Goal: Book appointment/travel/reservation

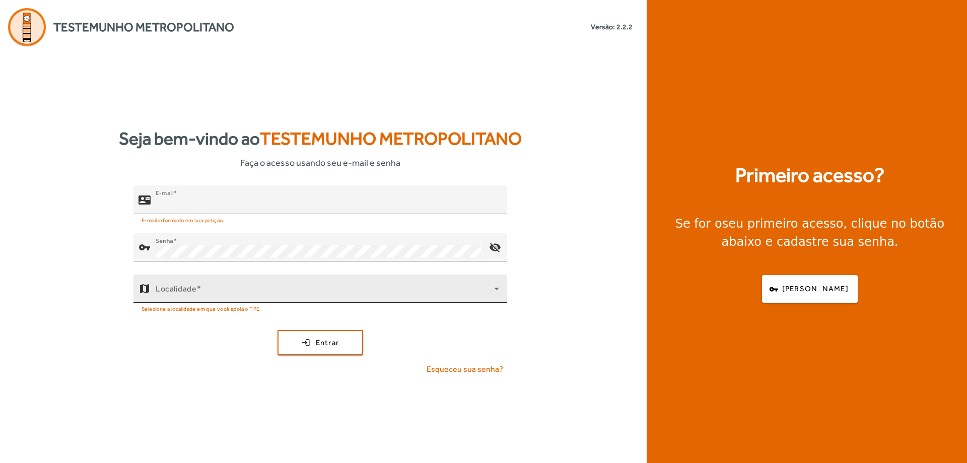
type input "**********"
click at [279, 284] on div "Localidade" at bounding box center [327, 288] width 343 height 28
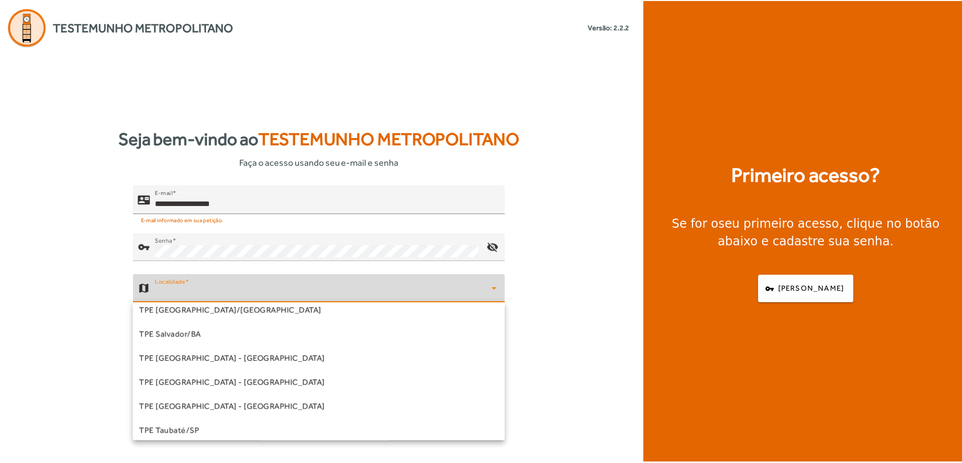
scroll to position [223, 0]
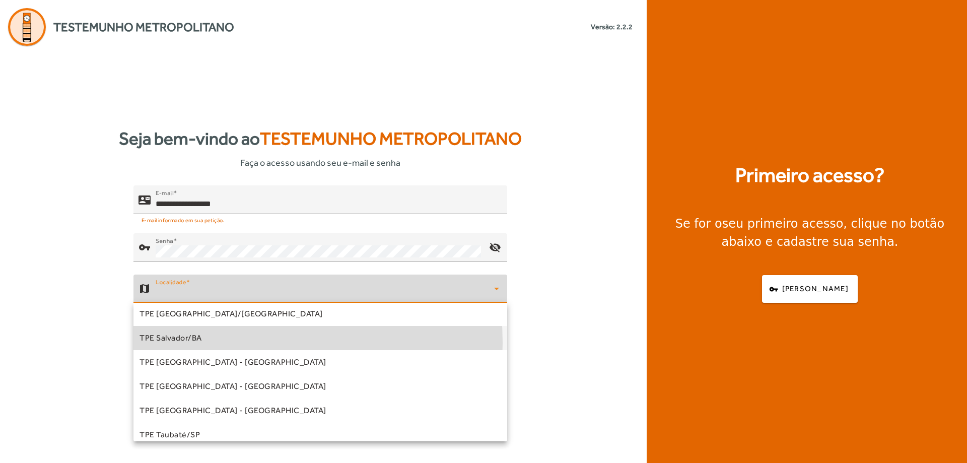
click at [209, 342] on mat-option "TPE Salvador/BA" at bounding box center [320, 338] width 374 height 24
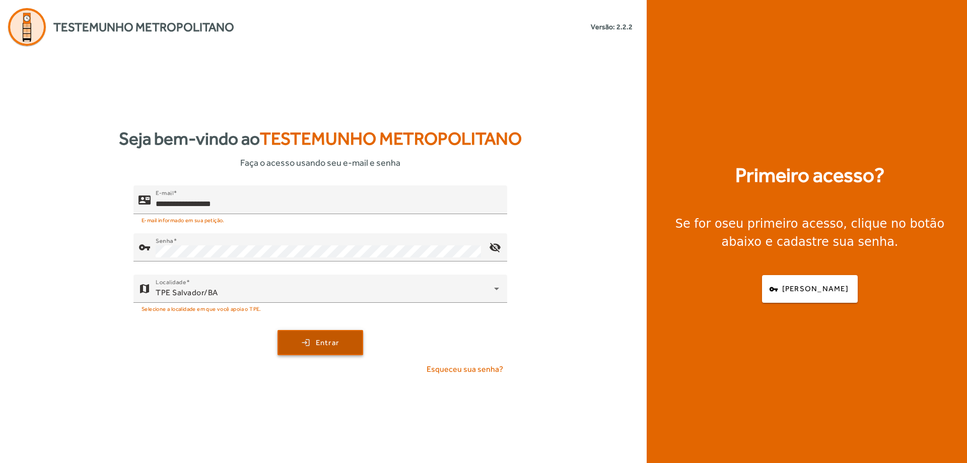
click at [337, 342] on span "Entrar" at bounding box center [328, 343] width 24 height 12
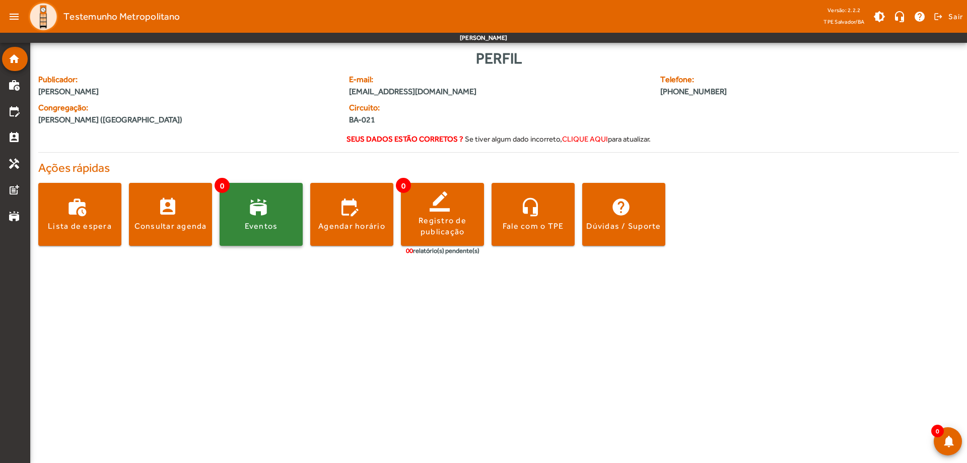
click at [254, 227] on div "Eventos" at bounding box center [261, 226] width 33 height 11
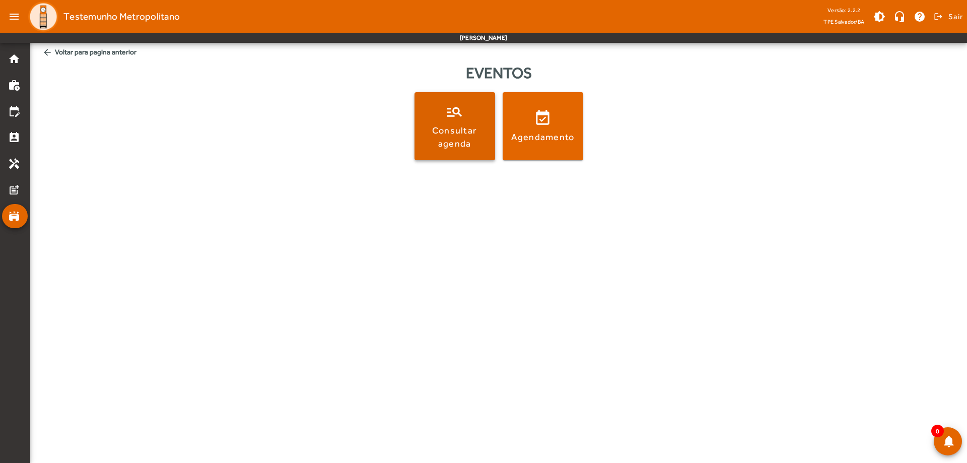
click at [477, 126] on div "Consultar agenda" at bounding box center [454, 136] width 77 height 25
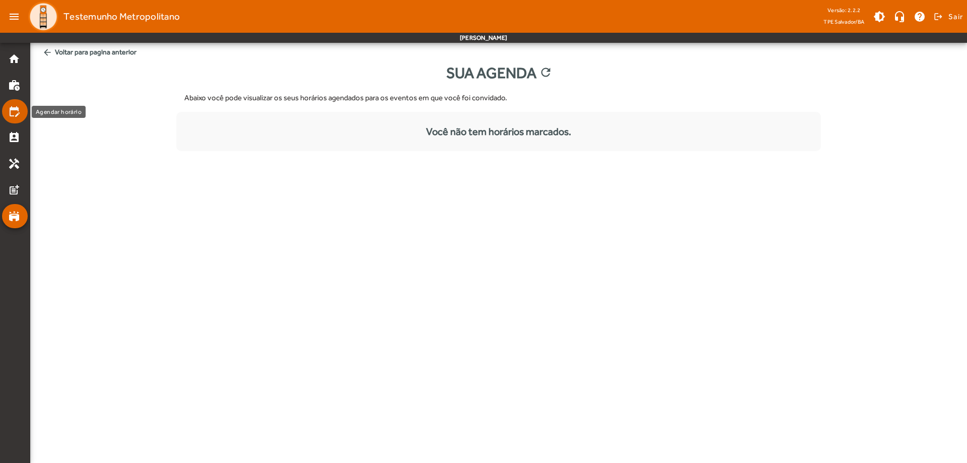
click at [17, 109] on mat-icon "edit_calendar" at bounding box center [14, 111] width 12 height 12
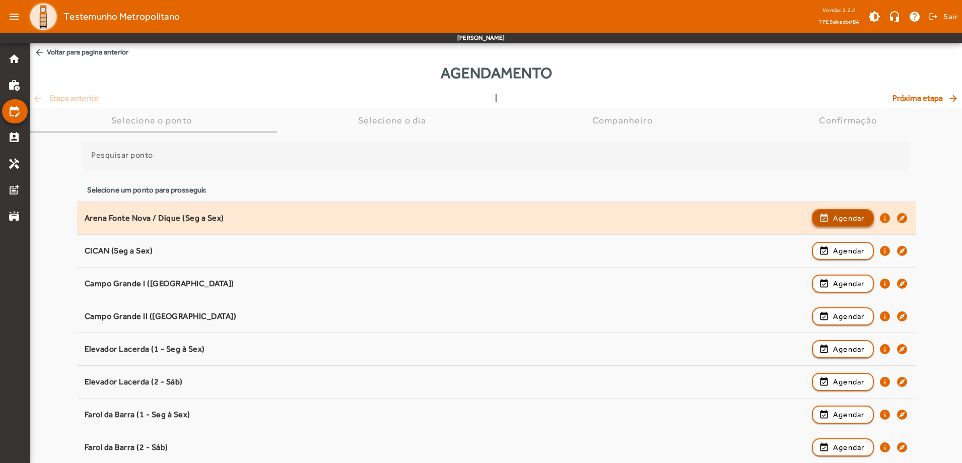
click at [841, 217] on span "Agendar" at bounding box center [849, 218] width 32 height 12
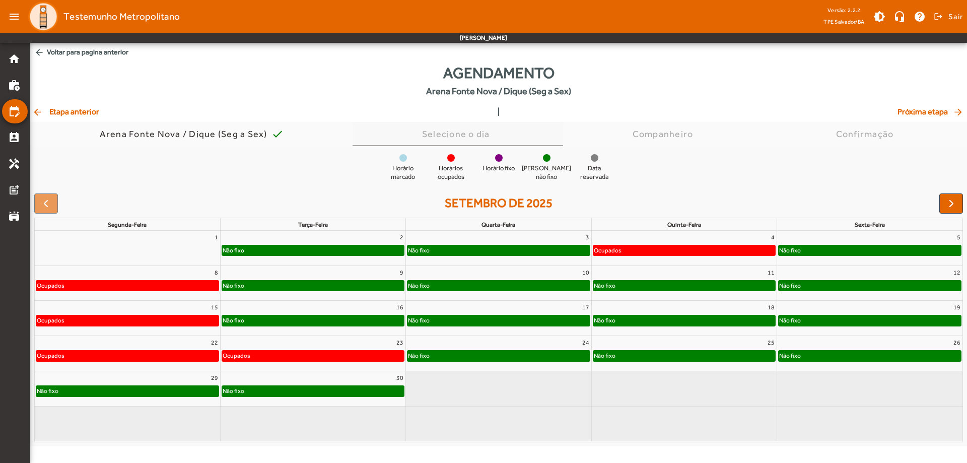
click at [408, 138] on div "Selecione o dia" at bounding box center [457, 134] width 210 height 24
click at [455, 288] on div "Não fixo" at bounding box center [498, 285] width 182 height 10
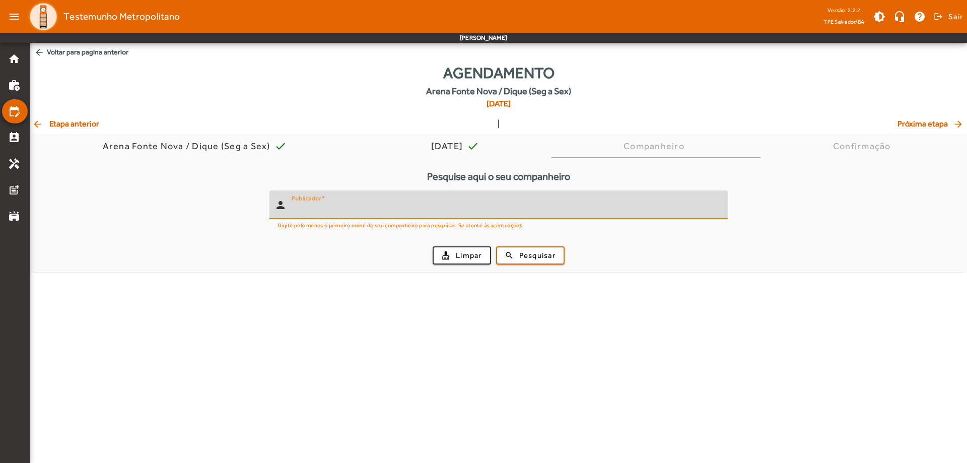
click at [408, 207] on input "Publicador" at bounding box center [506, 209] width 428 height 12
click at [496, 246] on button "search Pesquisar" at bounding box center [530, 255] width 68 height 18
type input "*"
click at [496, 246] on button "search Pesquisar" at bounding box center [530, 255] width 68 height 18
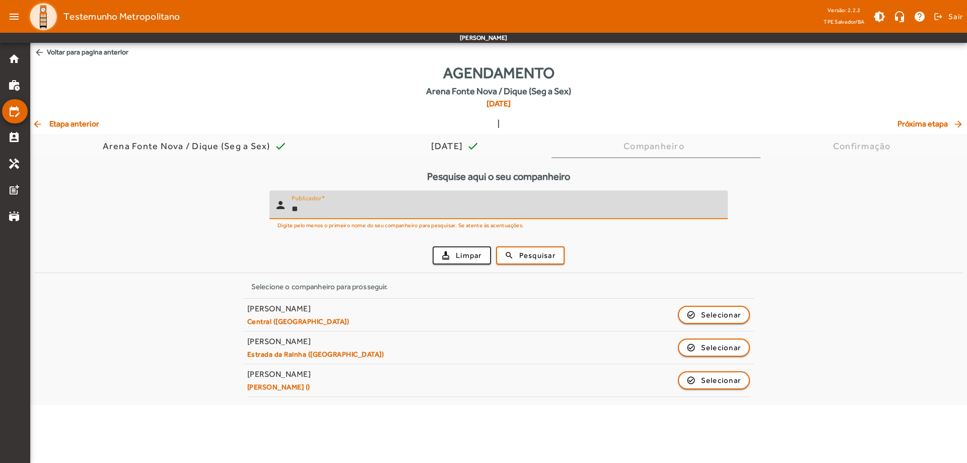
type input "*"
type input "*******"
click at [496, 246] on button "search Pesquisar" at bounding box center [530, 255] width 68 height 18
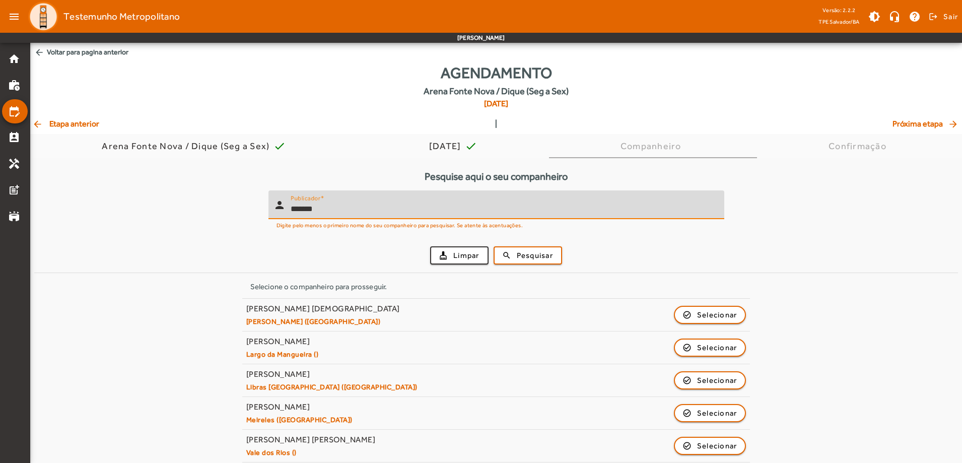
click at [296, 208] on input "*******" at bounding box center [502, 209] width 425 height 12
click at [493, 246] on button "search Pesquisar" at bounding box center [527, 255] width 68 height 18
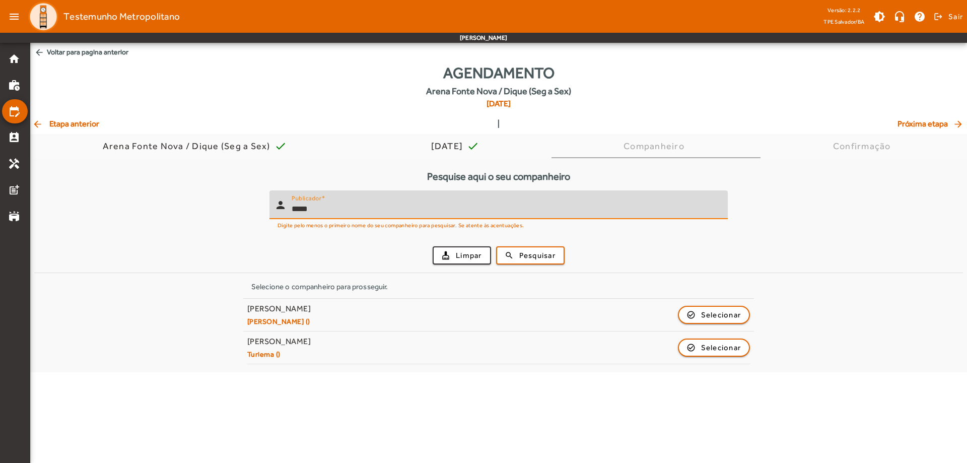
click at [496, 246] on button "search Pesquisar" at bounding box center [530, 255] width 68 height 18
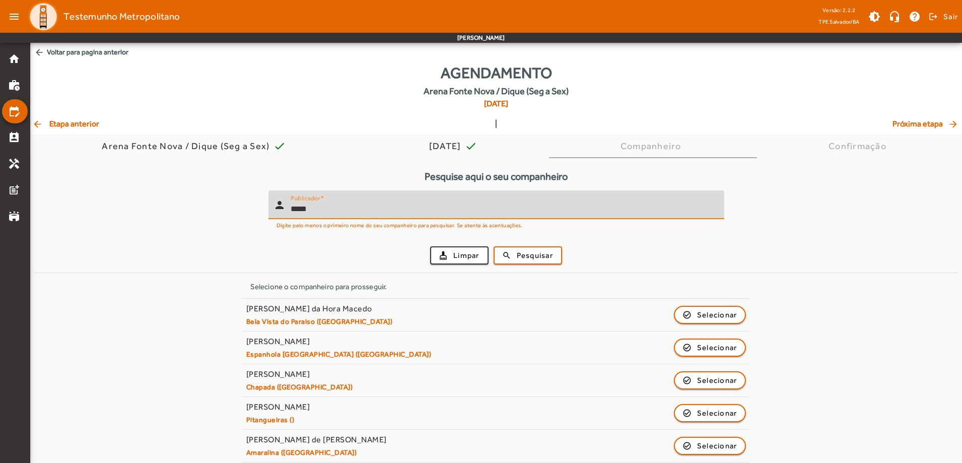
click at [296, 209] on input "*****" at bounding box center [502, 209] width 425 height 12
click at [493, 246] on button "search Pesquisar" at bounding box center [527, 255] width 68 height 18
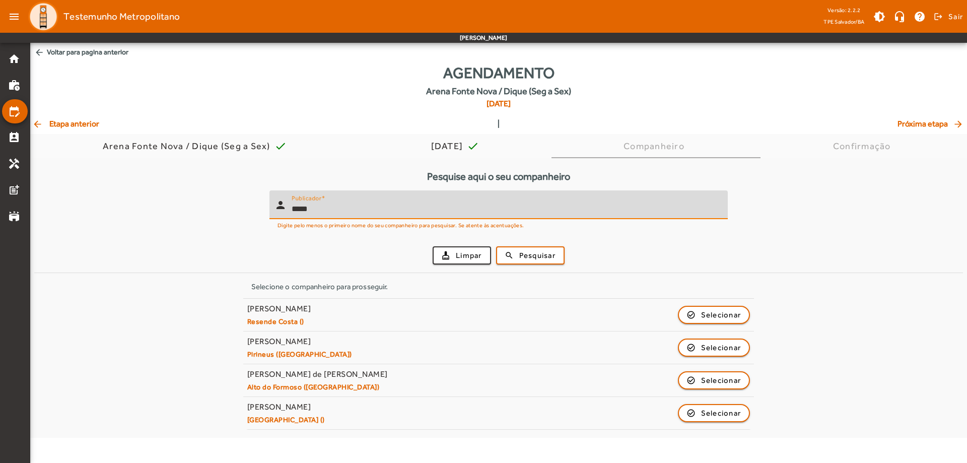
click at [496, 246] on button "search Pesquisar" at bounding box center [530, 255] width 68 height 18
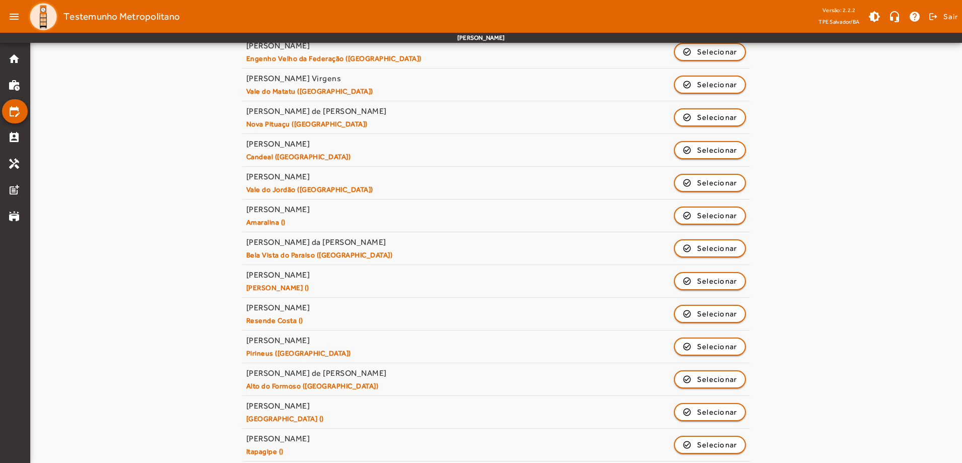
scroll to position [1804, 0]
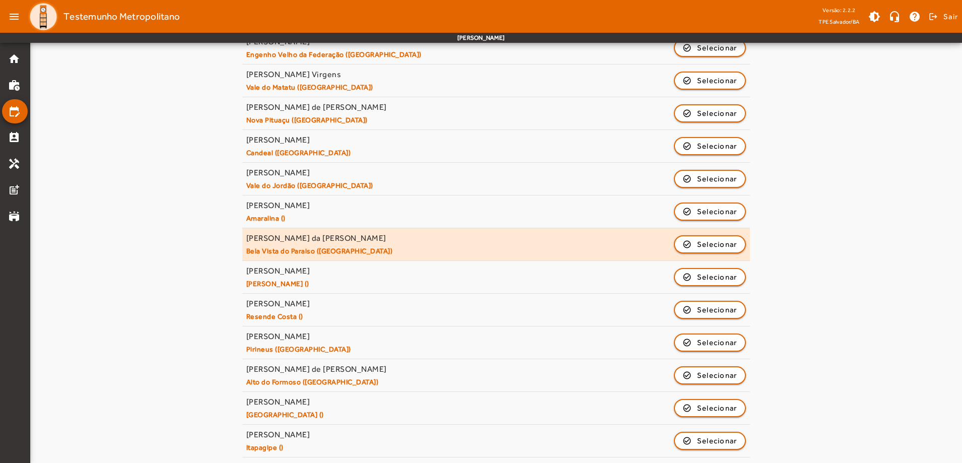
click at [404, 237] on div "[PERSON_NAME] da Hora Macedo Bela Vista do Paraiso ([GEOGRAPHIC_DATA]) check_ci…" at bounding box center [496, 244] width 500 height 22
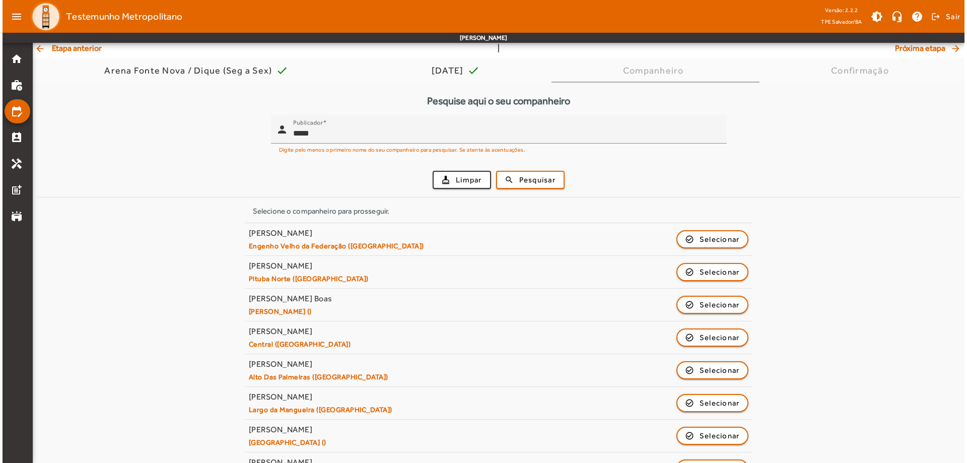
scroll to position [0, 0]
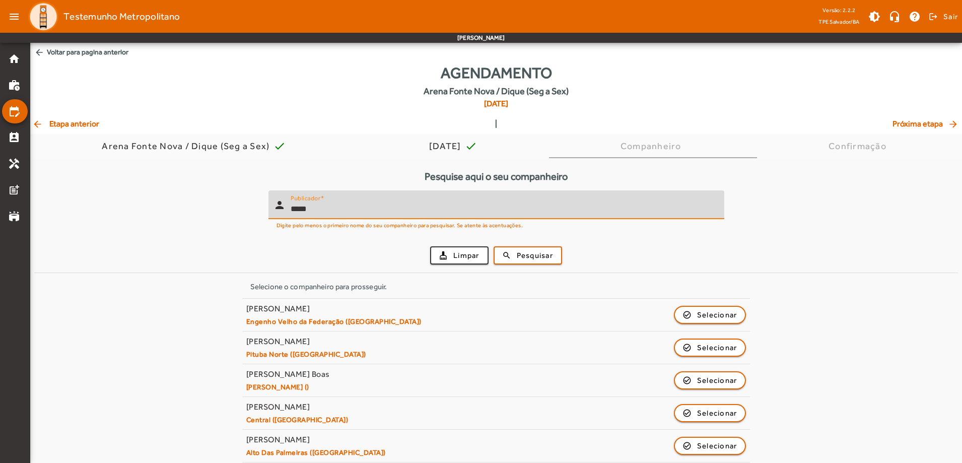
click at [297, 209] on input "*****" at bounding box center [502, 209] width 425 height 12
click at [493, 246] on button "search Pesquisar" at bounding box center [527, 255] width 68 height 18
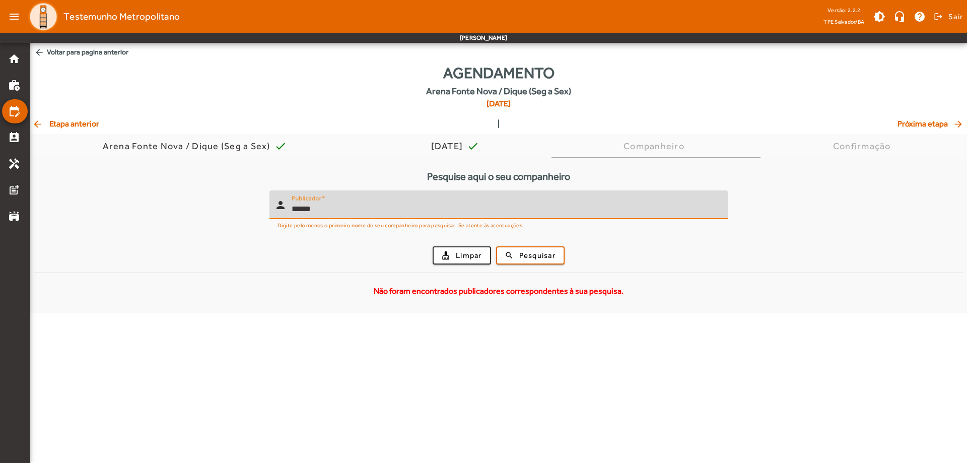
click at [297, 207] on input "******" at bounding box center [506, 209] width 428 height 12
type input "******"
click at [496, 246] on button "search Pesquisar" at bounding box center [530, 255] width 68 height 18
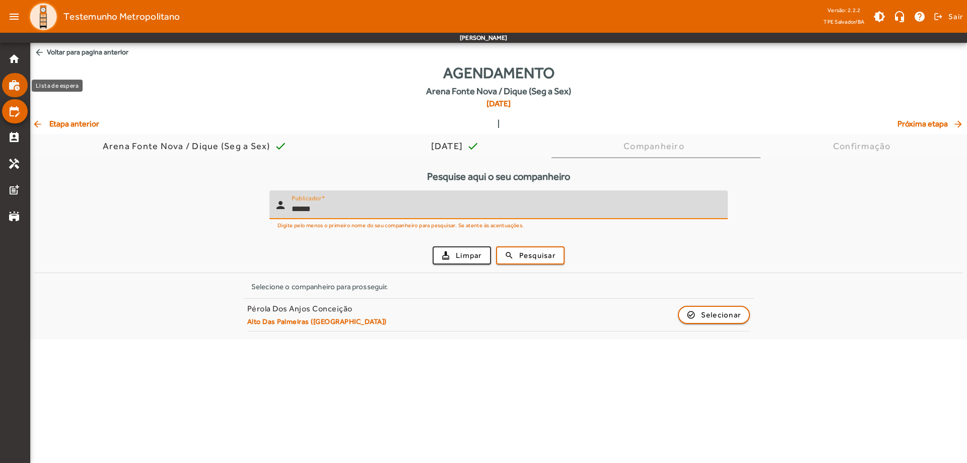
click at [13, 82] on mat-icon "work_history" at bounding box center [14, 85] width 12 height 12
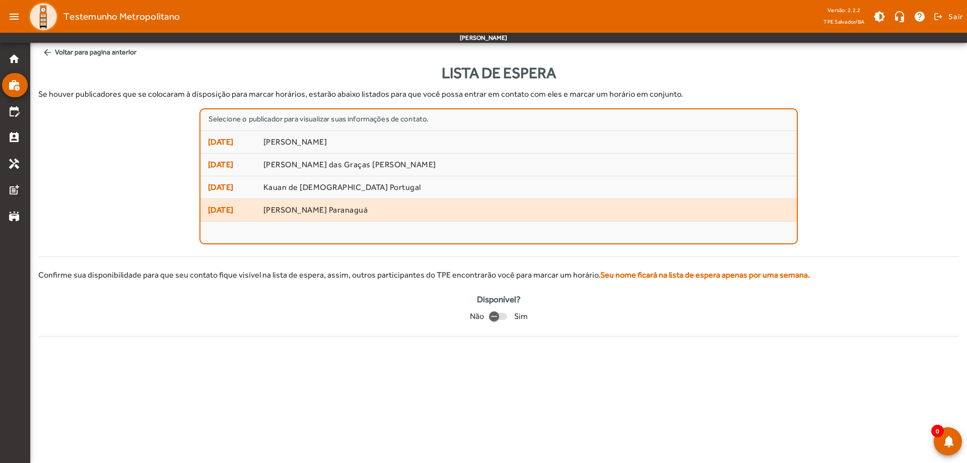
click at [325, 213] on span "[PERSON_NAME] Paranaguá" at bounding box center [526, 210] width 526 height 11
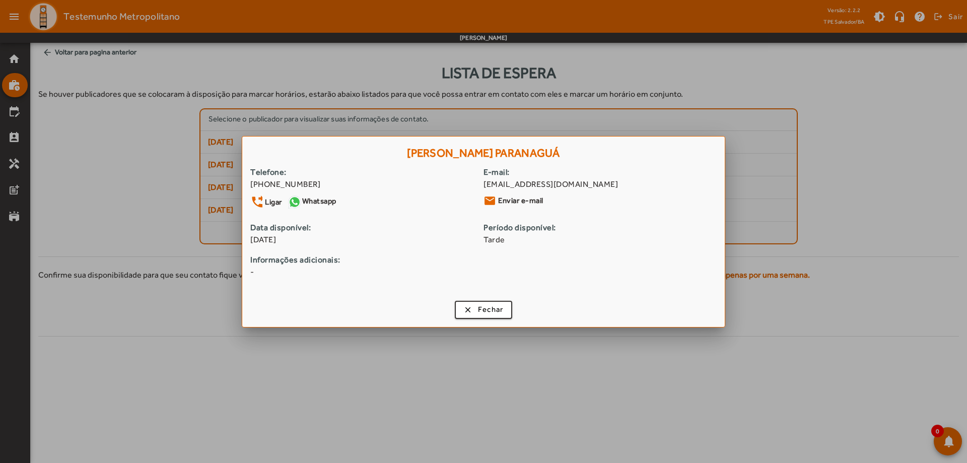
click at [303, 205] on link "Whatsapp" at bounding box center [311, 201] width 49 height 15
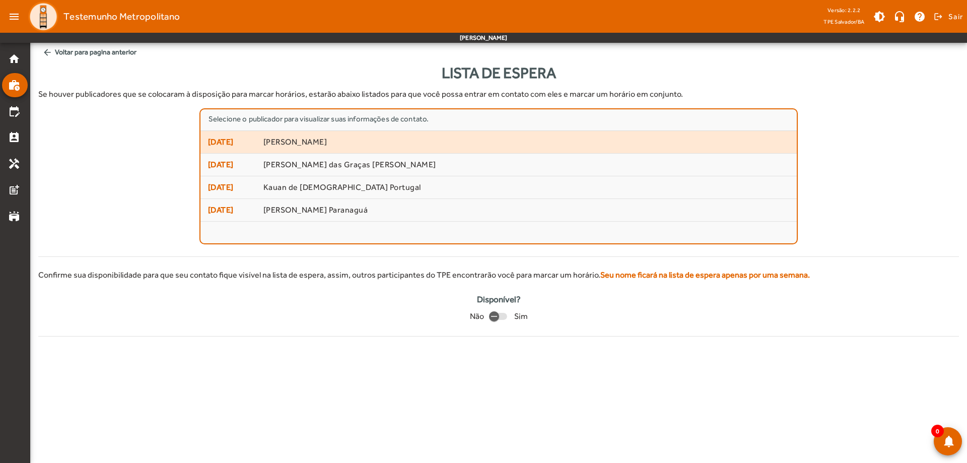
click at [384, 138] on span "[PERSON_NAME]" at bounding box center [526, 142] width 526 height 11
click at [416, 138] on span "[PERSON_NAME]" at bounding box center [526, 142] width 526 height 11
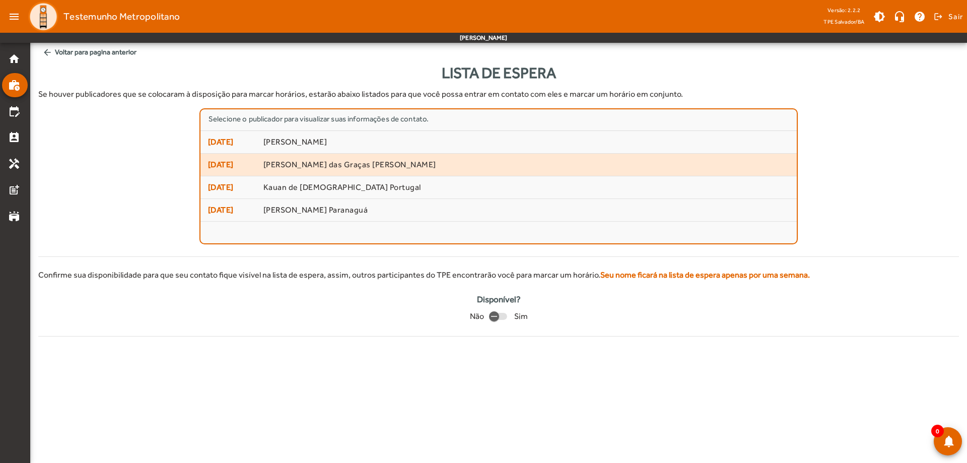
click at [358, 159] on span "[DATE] [PERSON_NAME] das Graças [PERSON_NAME]" at bounding box center [498, 165] width 581 height 12
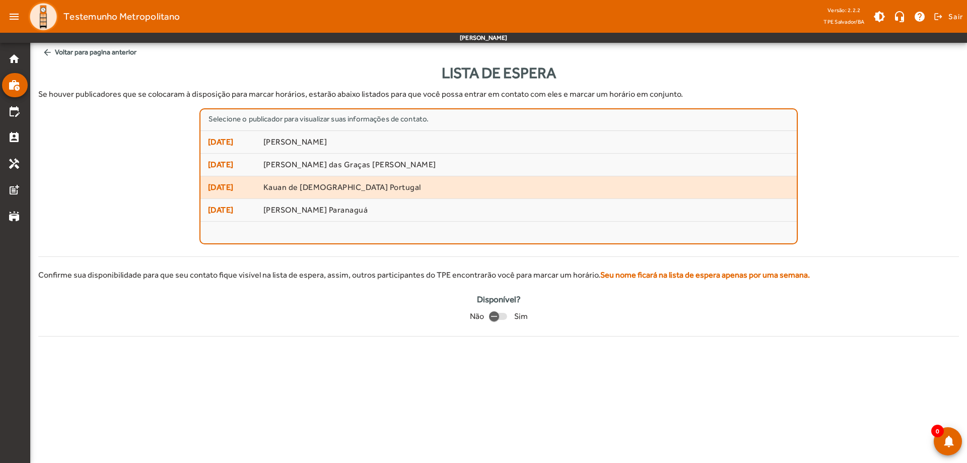
click at [349, 186] on span "Kauan de [DEMOGRAPHIC_DATA] Portugal" at bounding box center [526, 187] width 526 height 11
